Goal: Transaction & Acquisition: Download file/media

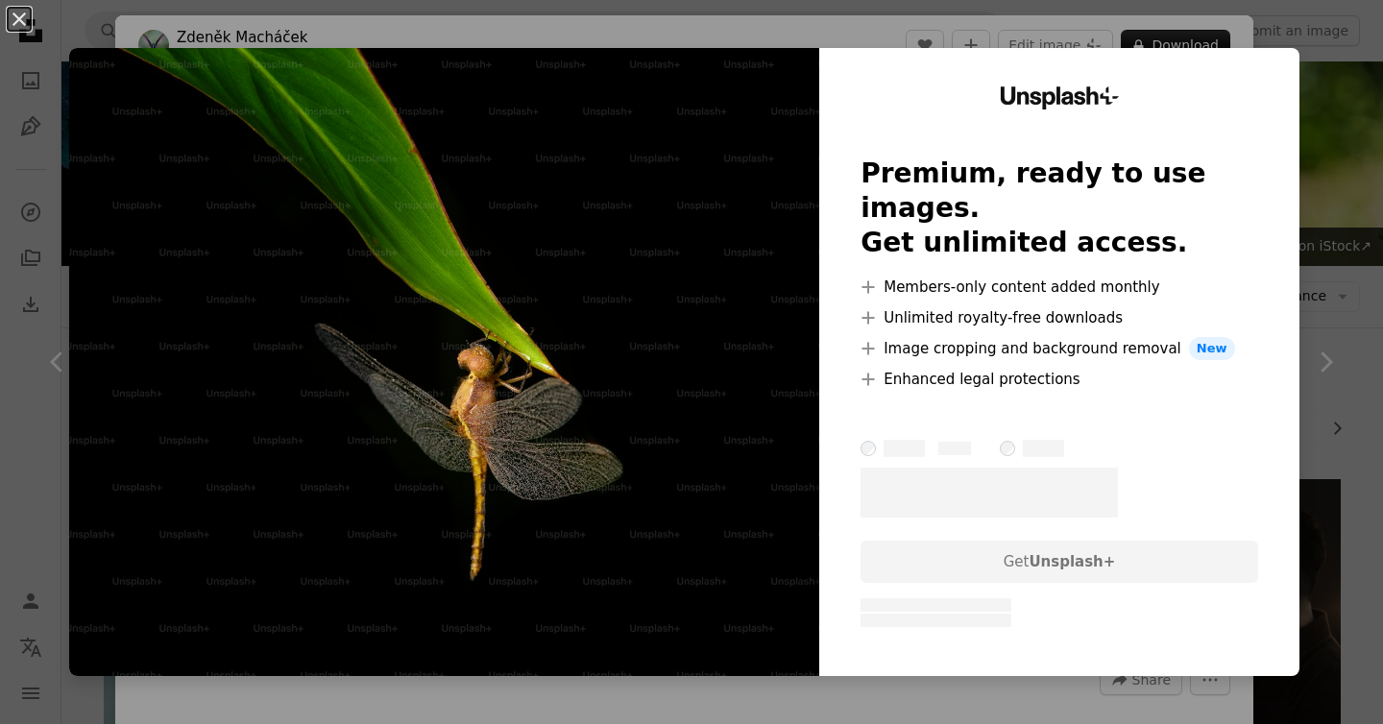
scroll to position [1594, 0]
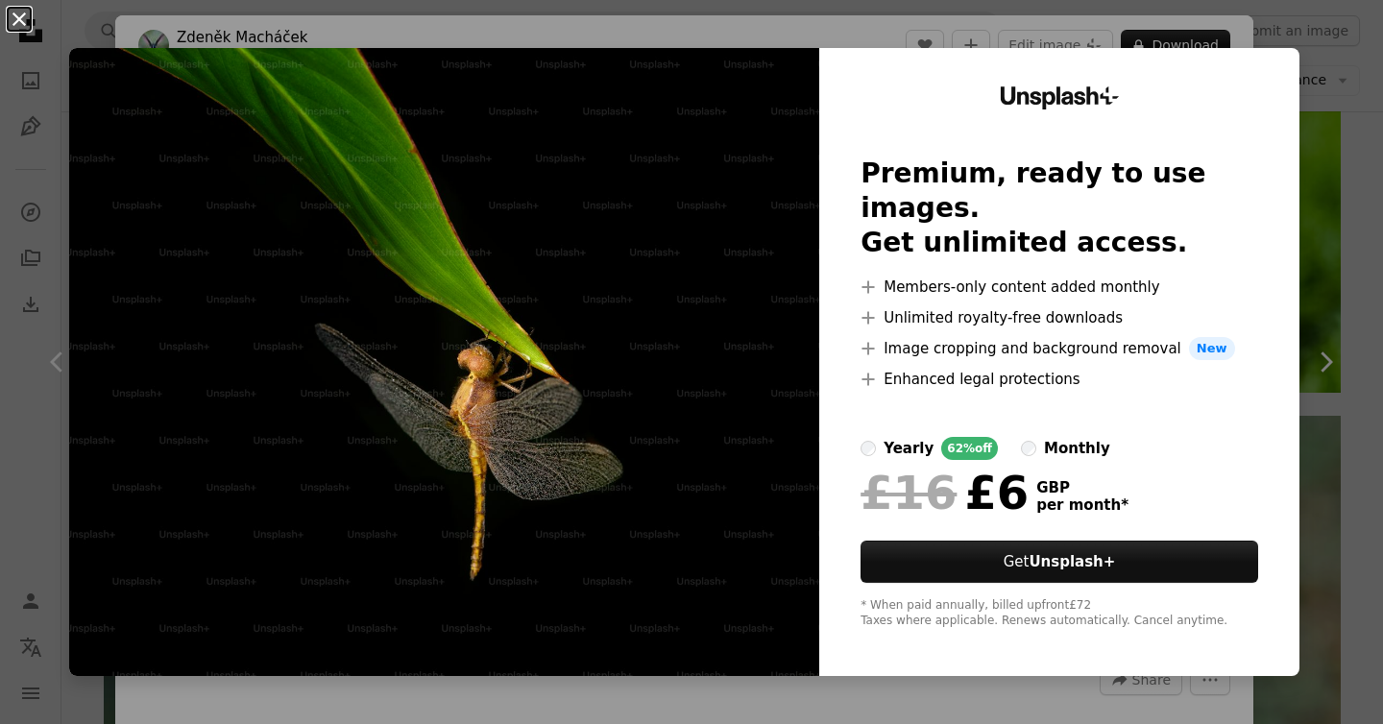
click at [21, 20] on button "An X shape" at bounding box center [19, 19] width 23 height 23
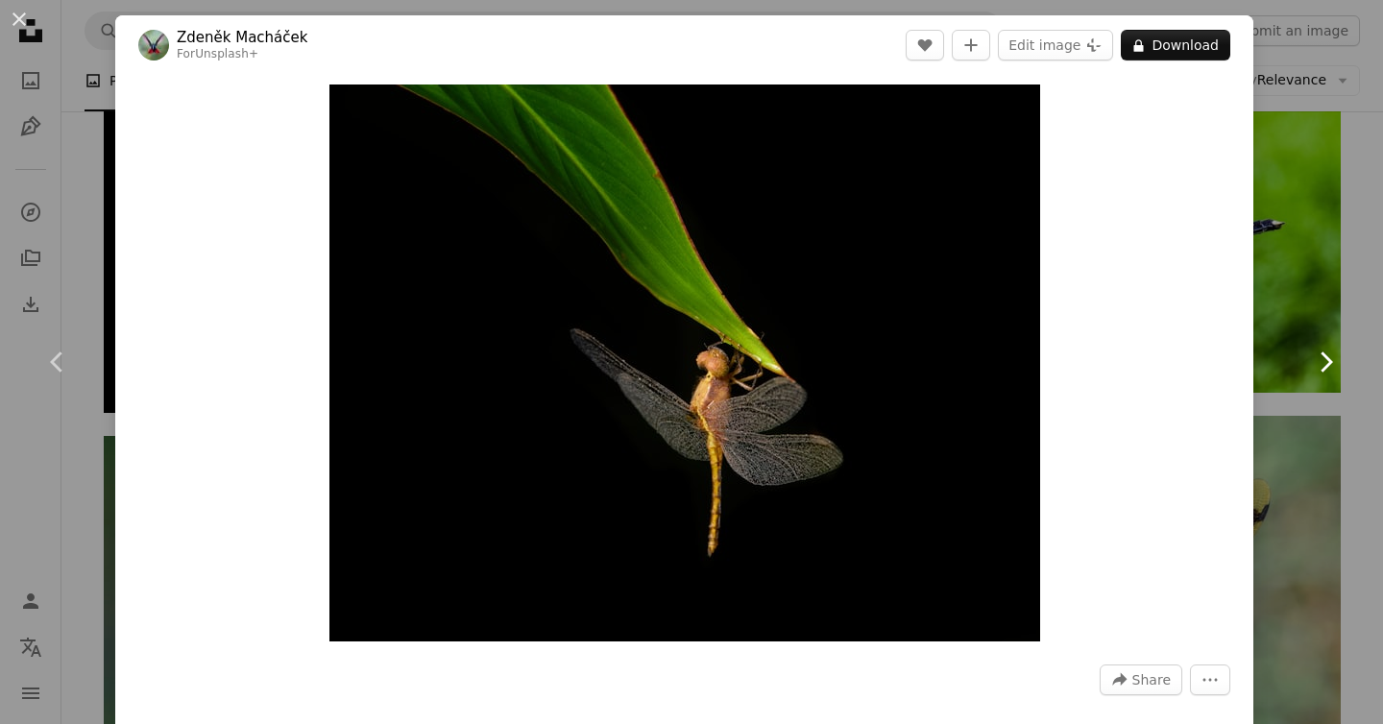
click at [1352, 353] on link "Chevron right" at bounding box center [1324, 362] width 115 height 184
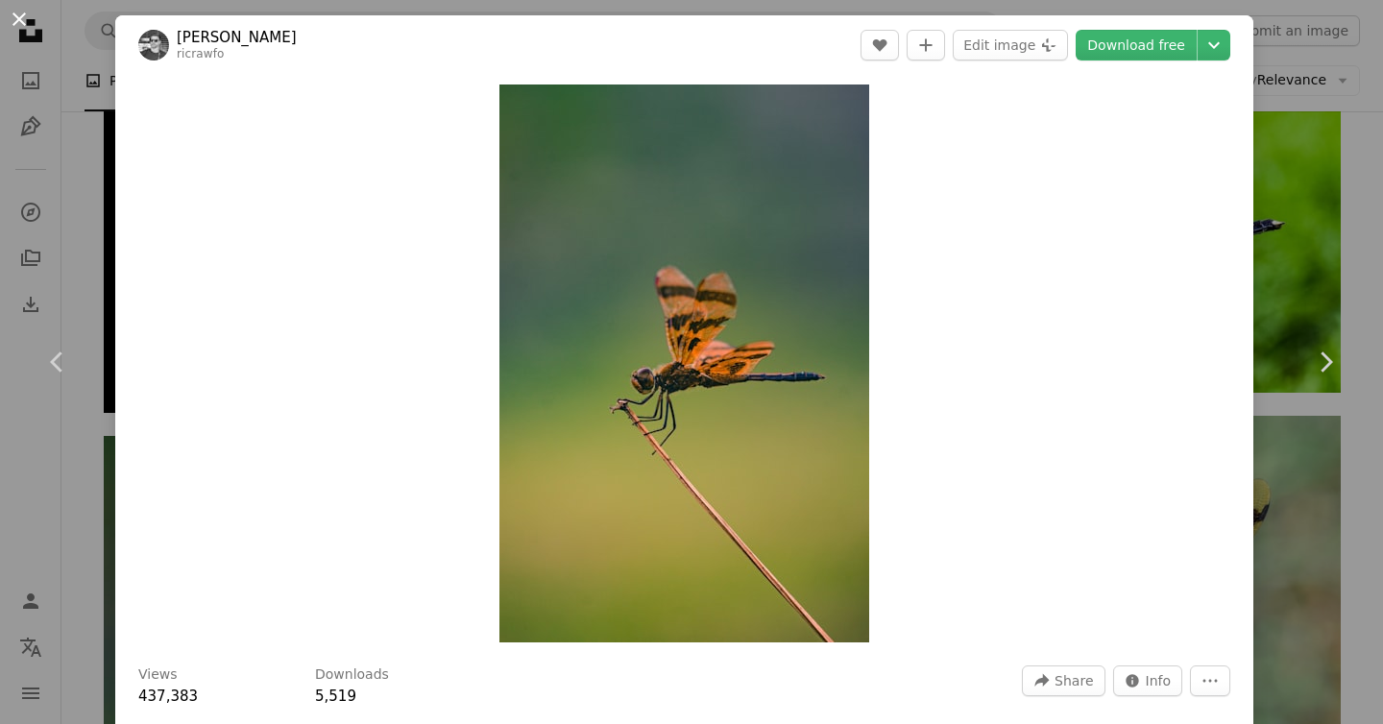
click at [18, 18] on button "An X shape" at bounding box center [19, 19] width 23 height 23
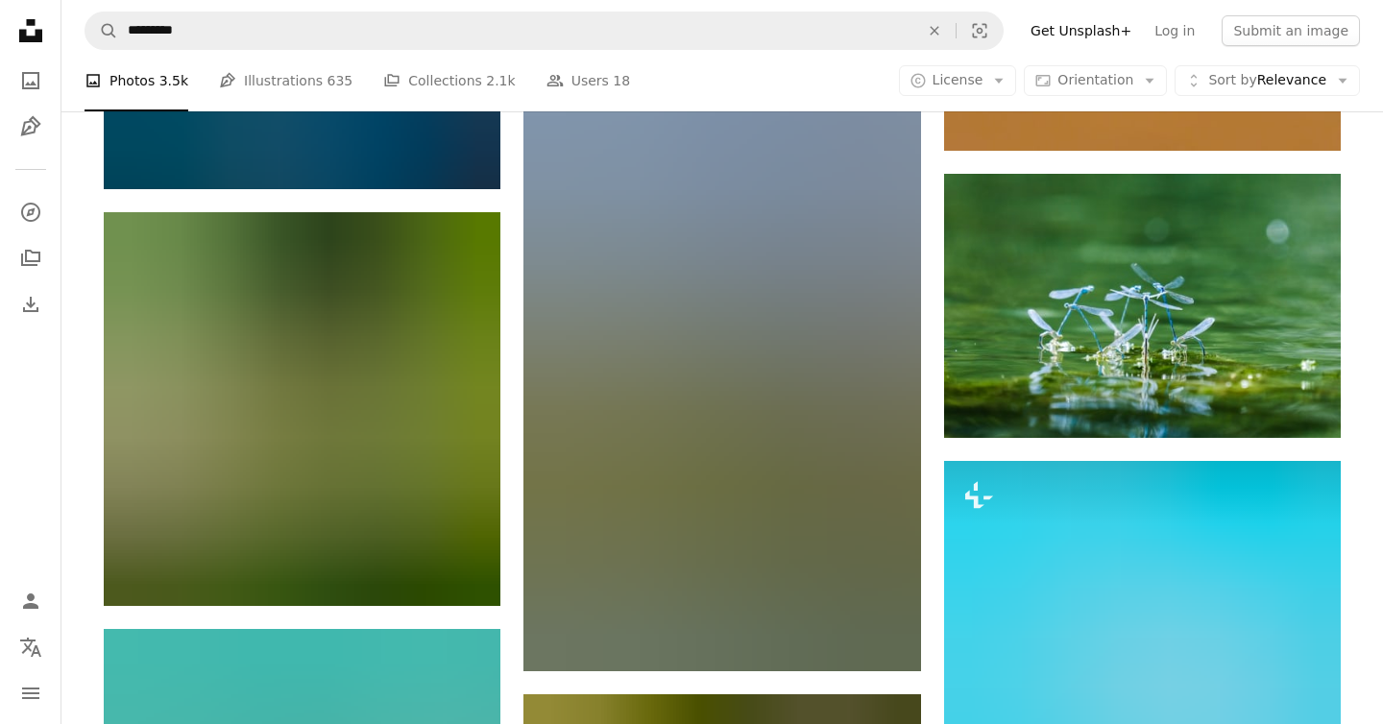
scroll to position [2979, 0]
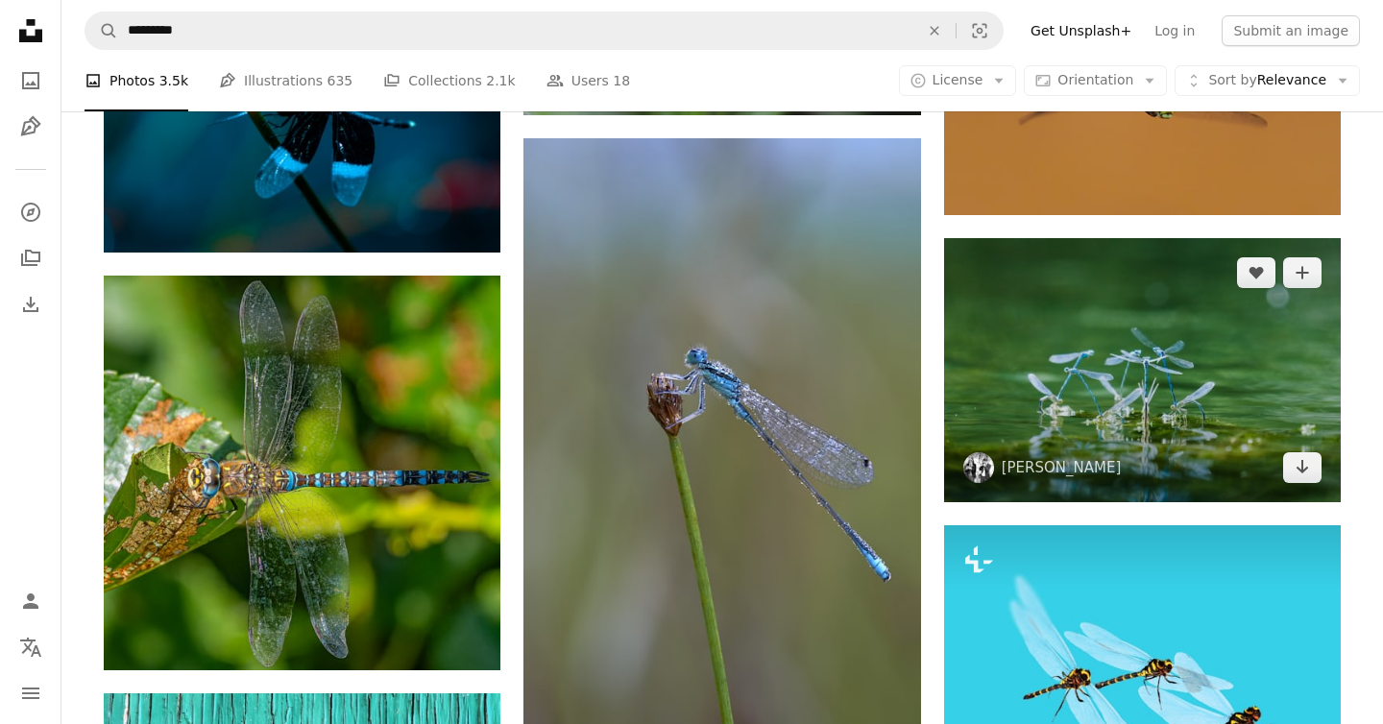
click at [1112, 374] on img at bounding box center [1142, 370] width 397 height 264
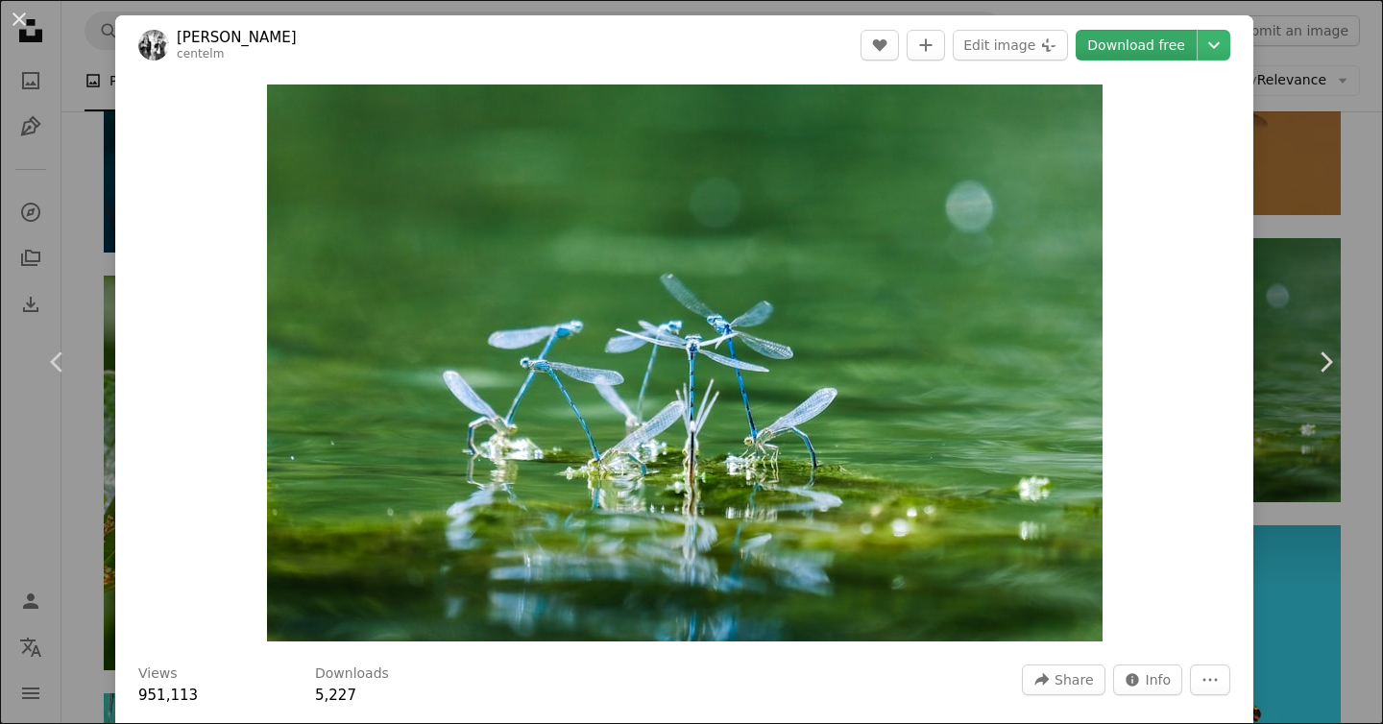
click at [1144, 45] on link "Download free" at bounding box center [1135, 45] width 121 height 31
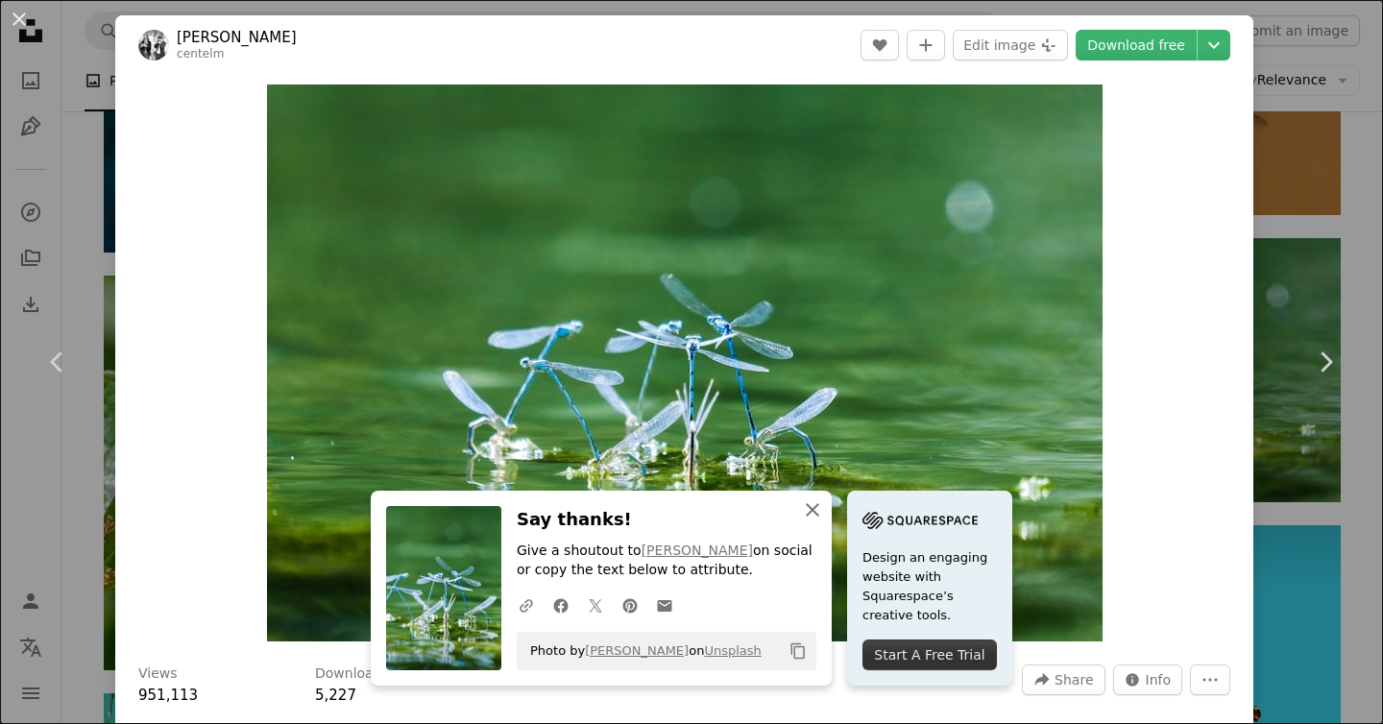
click at [809, 505] on icon "An X shape" at bounding box center [812, 509] width 23 height 23
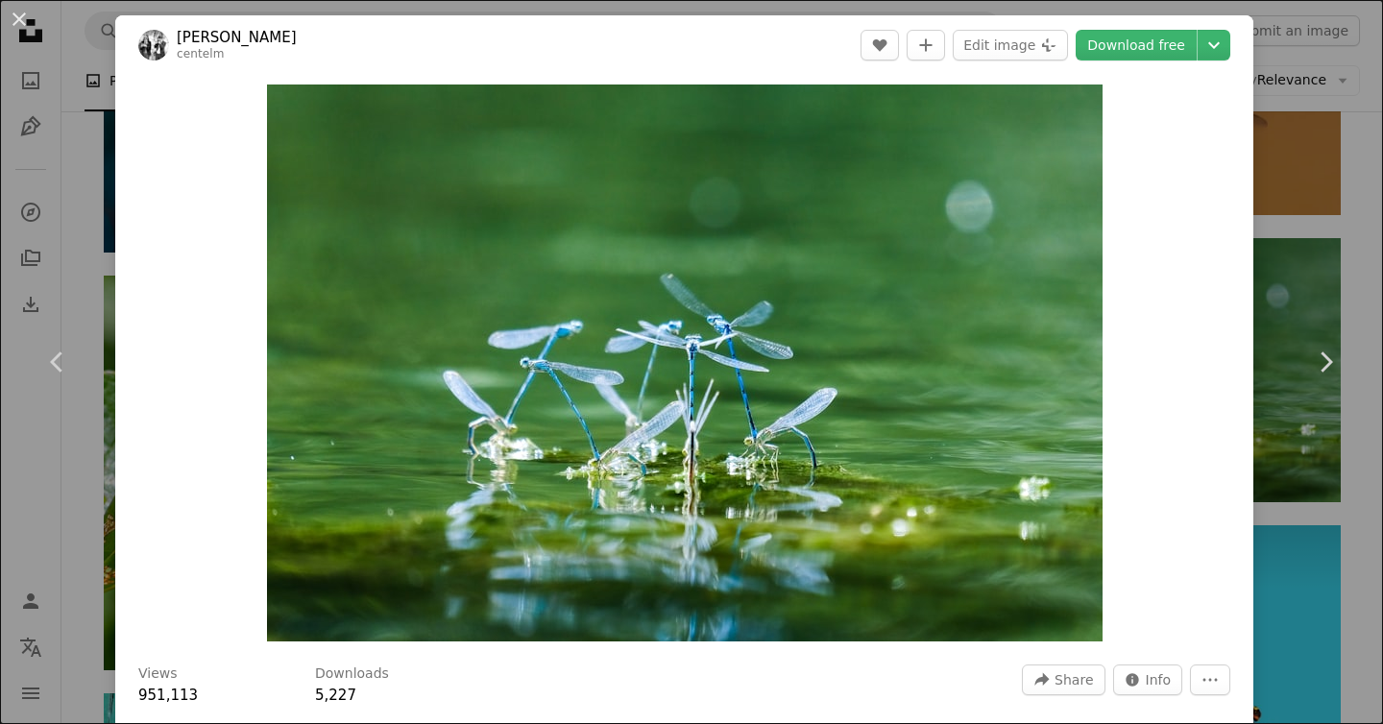
click at [1314, 520] on div "An X shape Chevron left Chevron right [PERSON_NAME] centelm A heart A plus sign…" at bounding box center [691, 362] width 1383 height 724
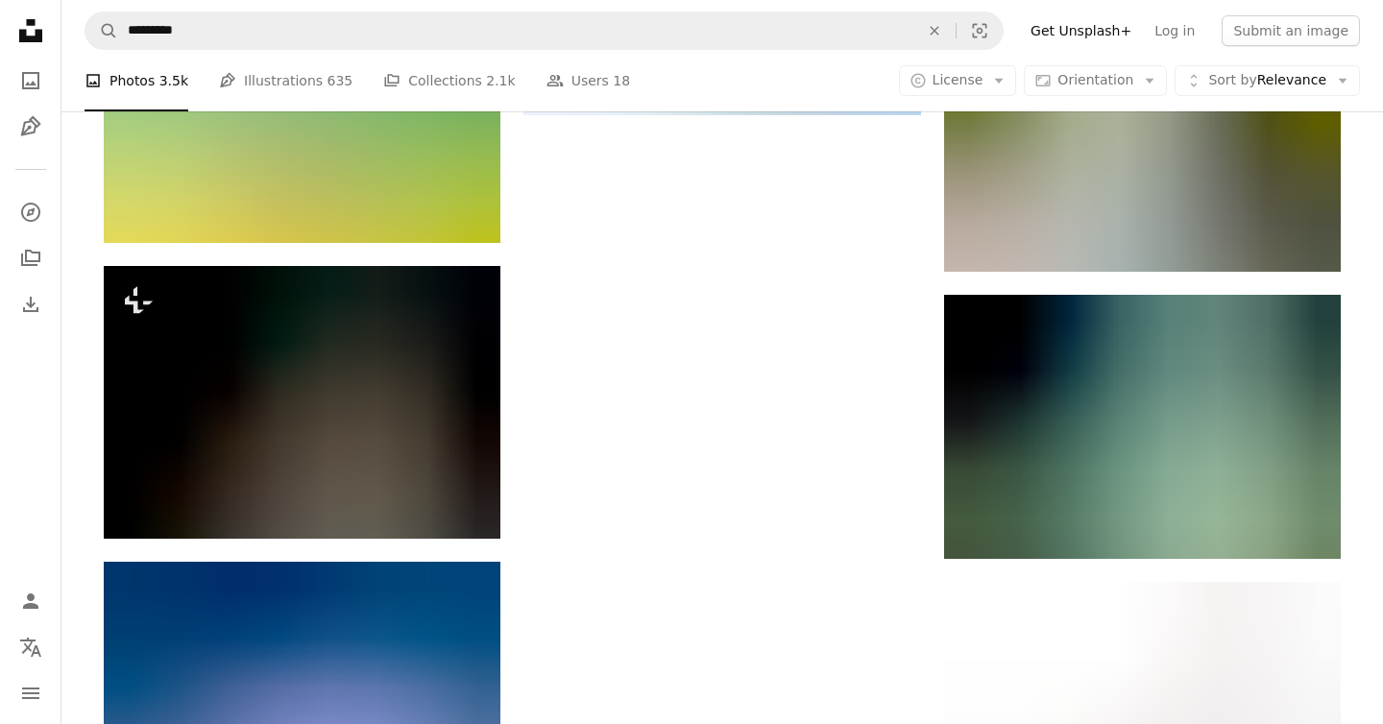
scroll to position [5008, 0]
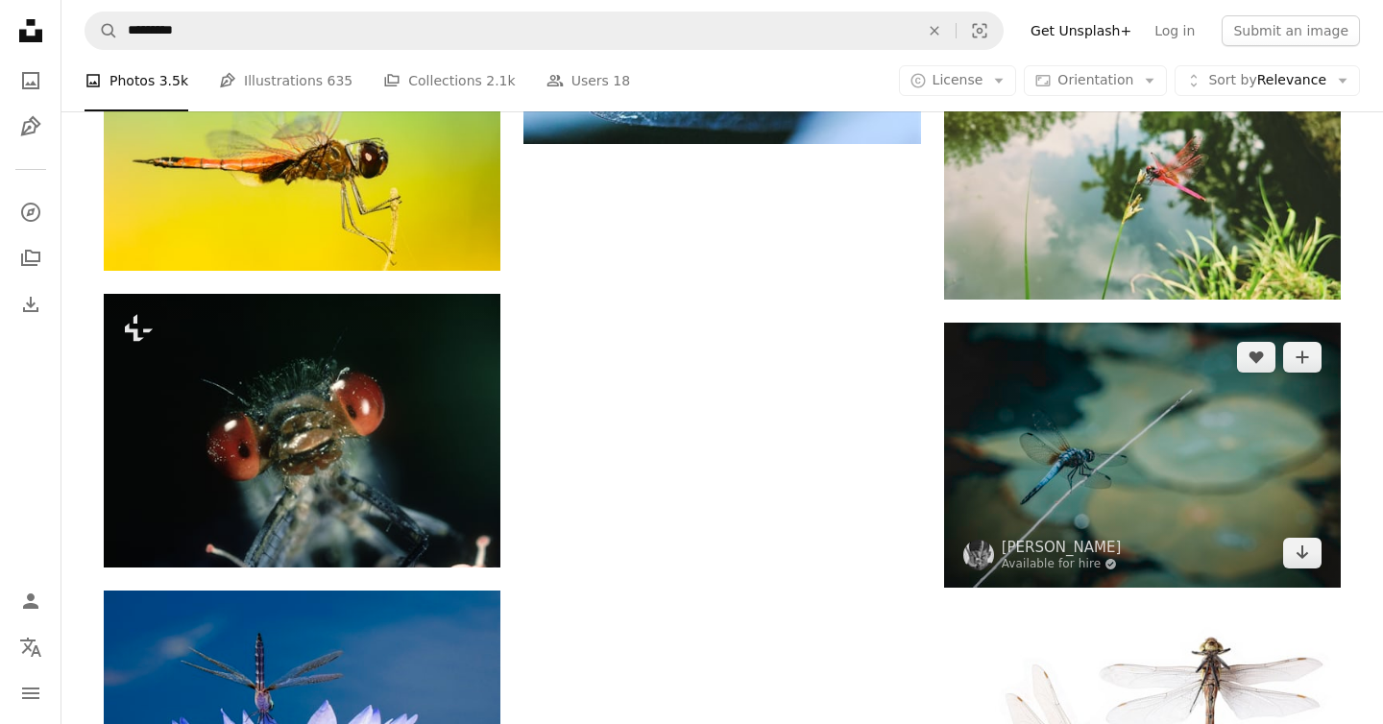
click at [1079, 499] on img at bounding box center [1142, 455] width 397 height 264
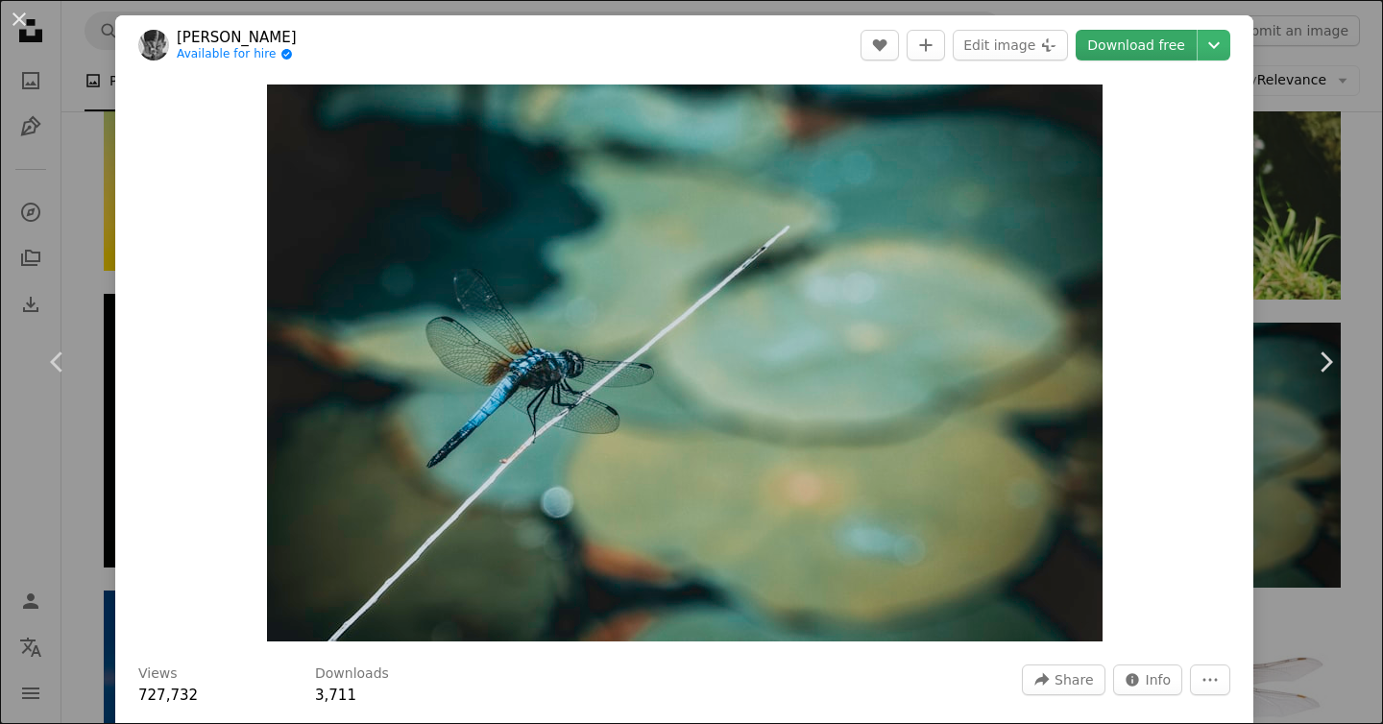
click at [1164, 41] on link "Download free" at bounding box center [1135, 45] width 121 height 31
